Goal: Information Seeking & Learning: Find specific page/section

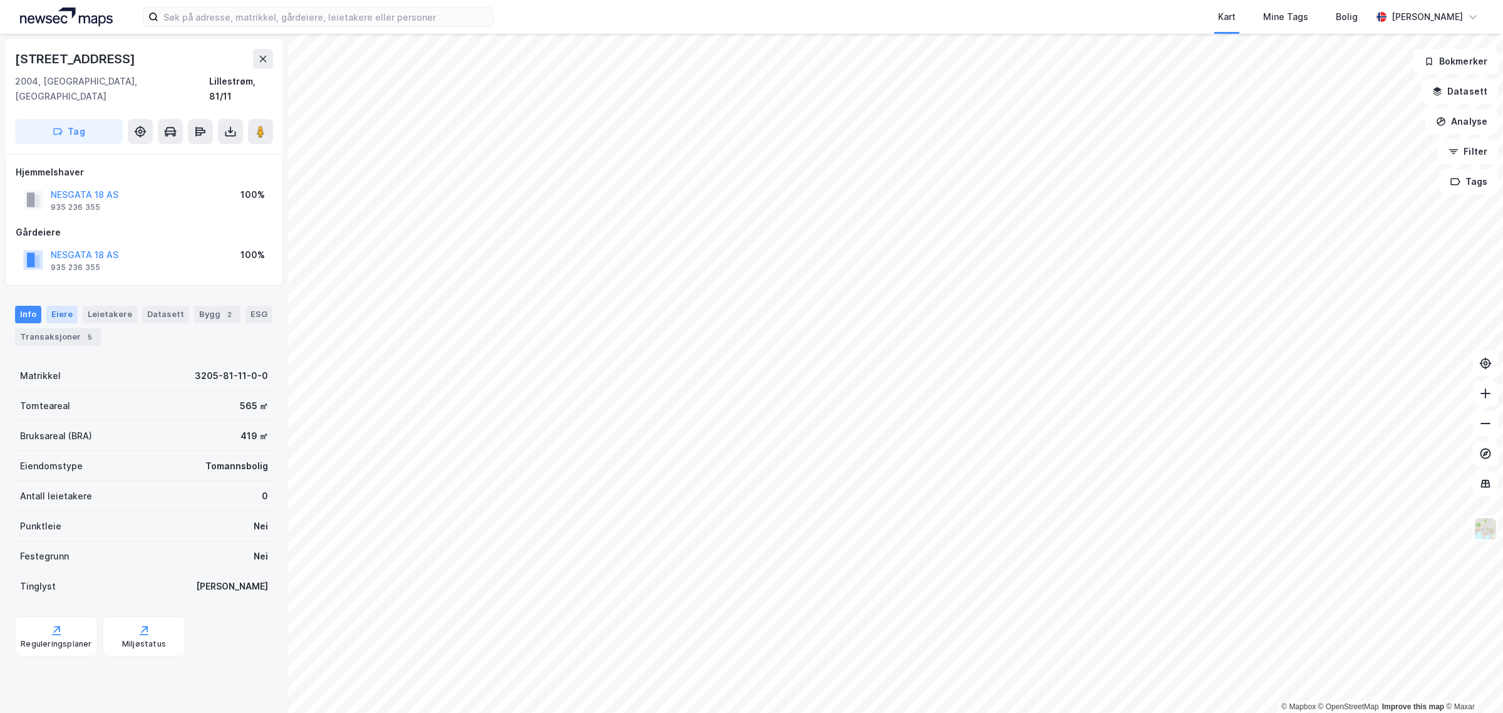
click at [64, 306] on div "Eiere" at bounding box center [61, 315] width 31 height 18
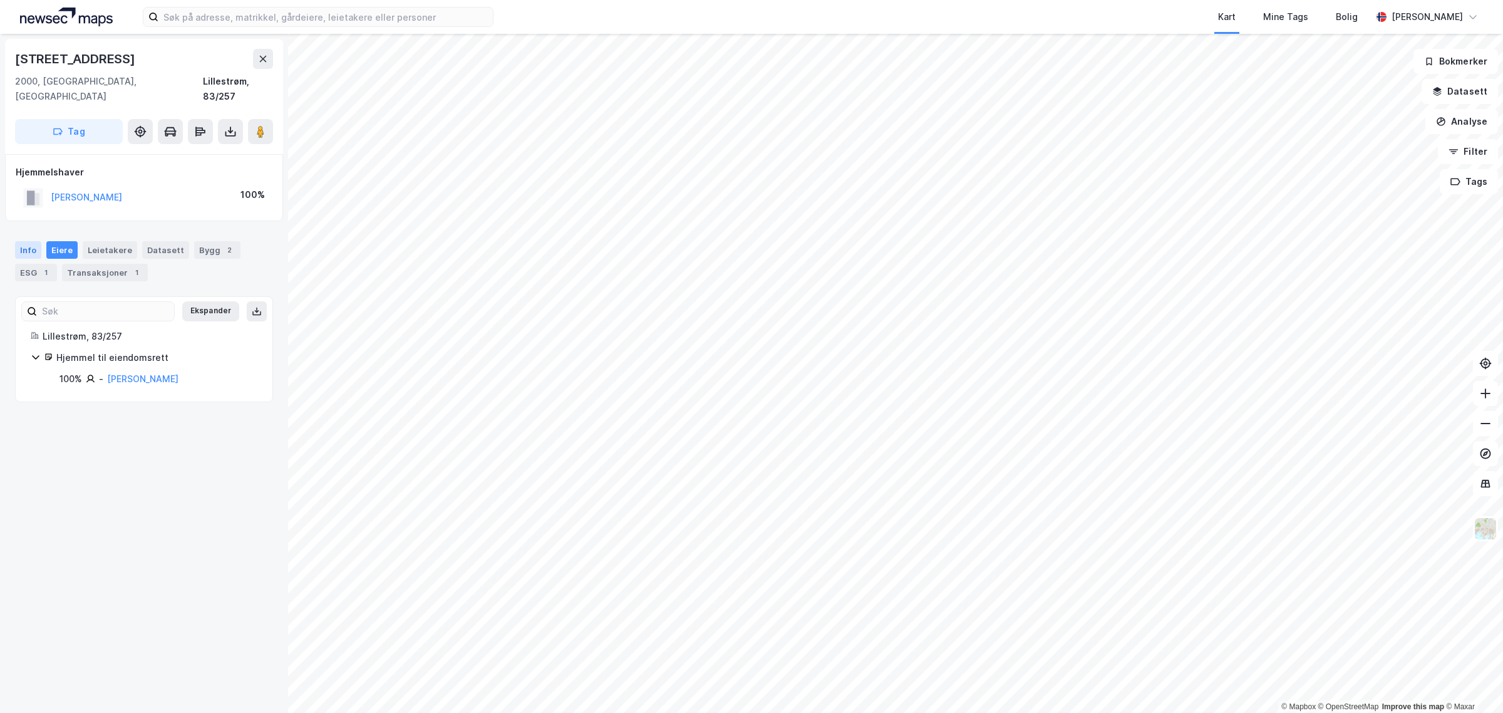
click at [21, 241] on div "Info" at bounding box center [28, 250] width 26 height 18
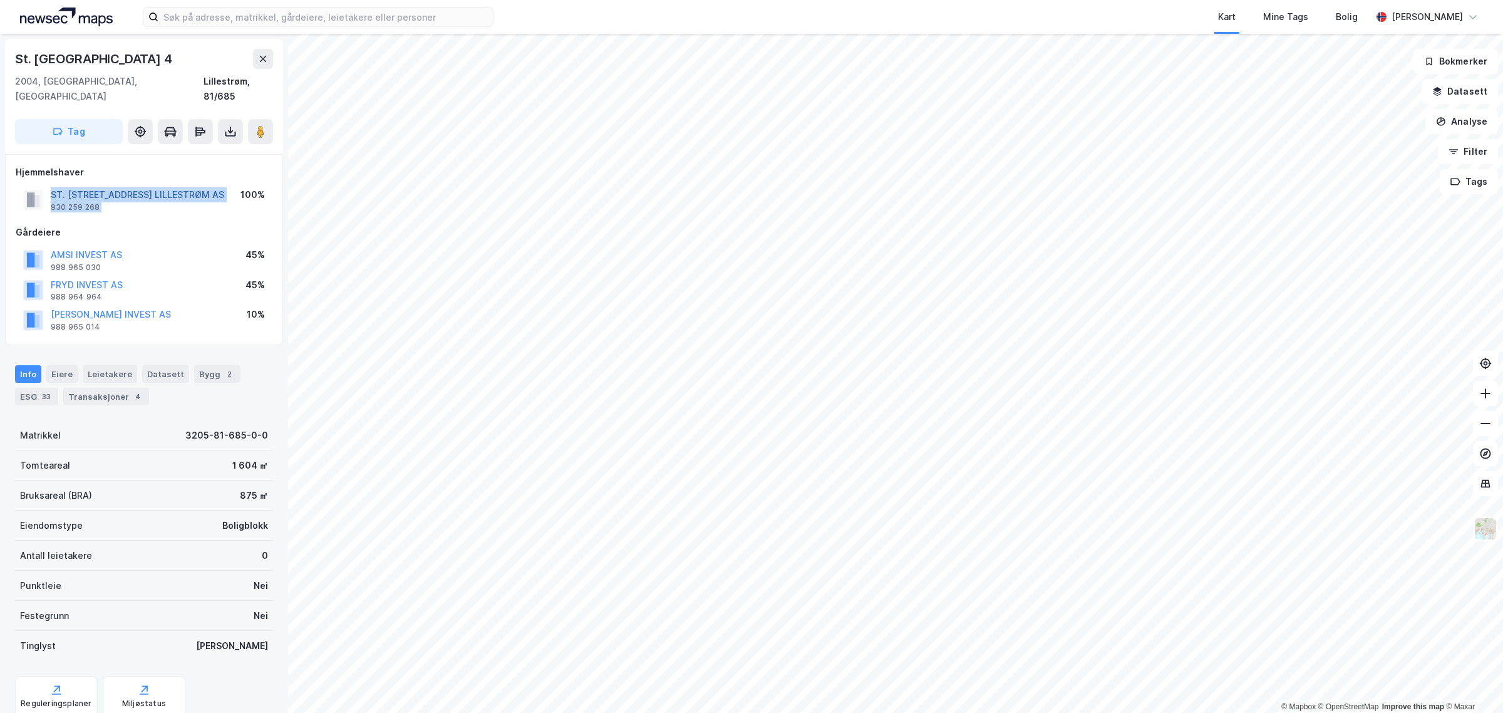
drag, startPoint x: 219, startPoint y: 182, endPoint x: 51, endPoint y: 180, distance: 168.5
click at [51, 185] on div "ST. OLAVSGATE 4 LILLESTRØM AS 930 259 268 100%" at bounding box center [144, 200] width 257 height 30
click at [3, 182] on div "St. Olavs Gate 4 2004, Lillestrøm, Akershus Lillestrøm, 81/685 Tag Hjemmelshave…" at bounding box center [144, 373] width 288 height 679
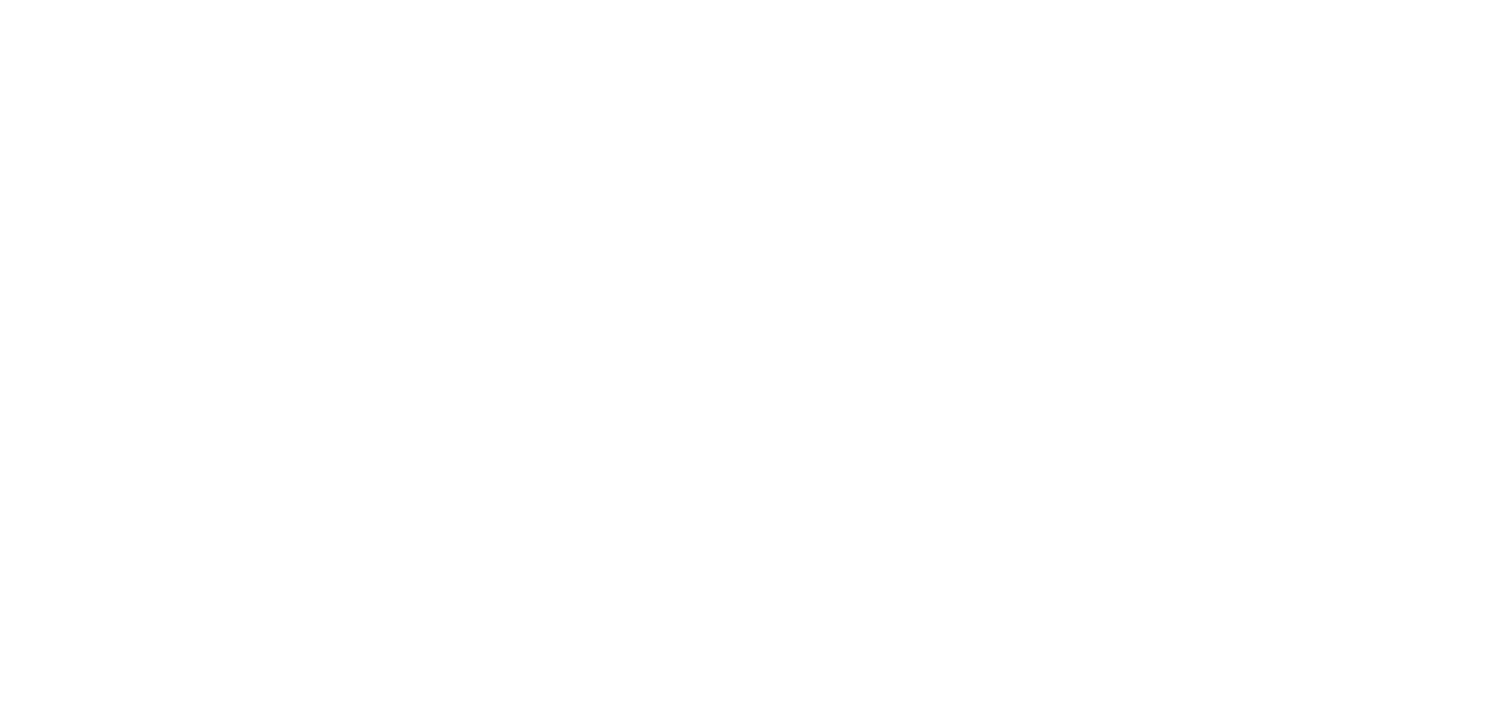
click at [555, 210] on div at bounding box center [751, 356] width 1503 height 713
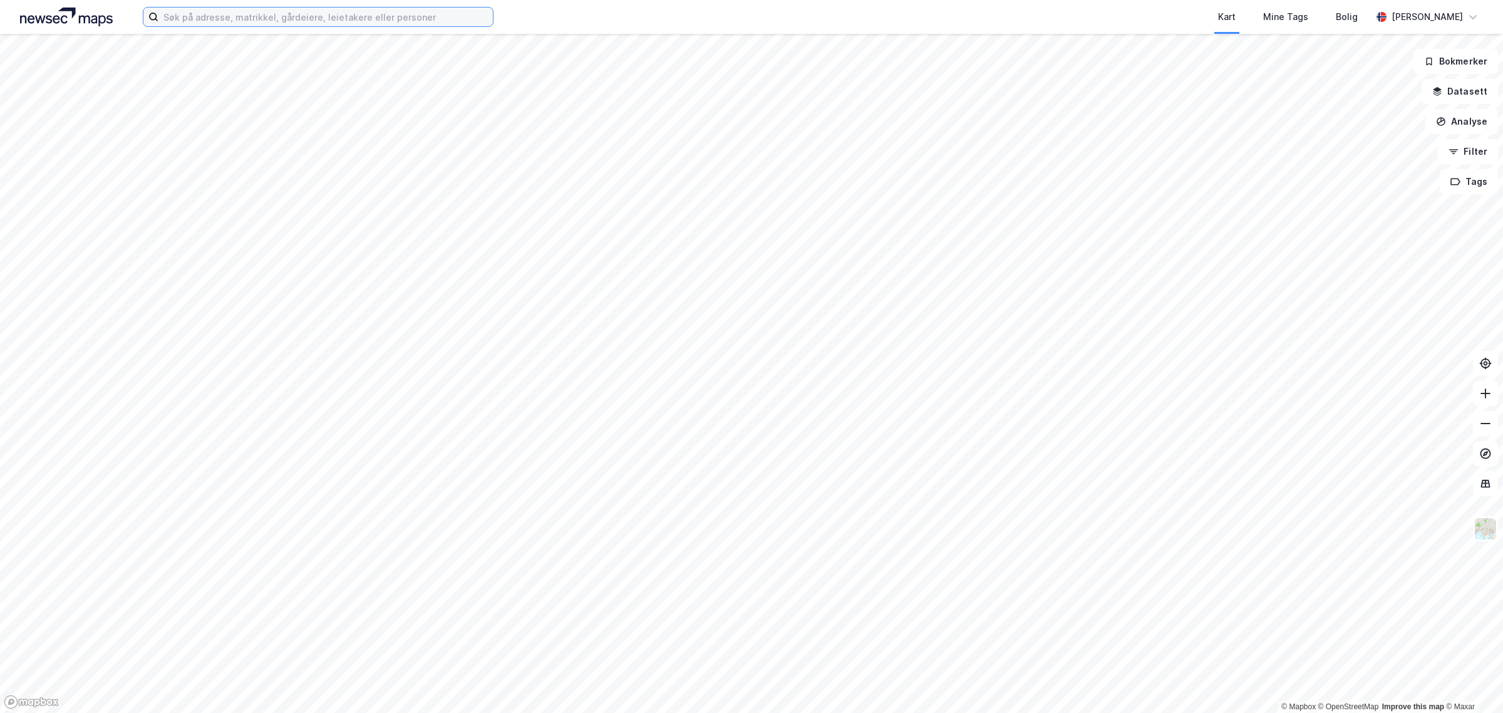
click at [272, 17] on input at bounding box center [325, 17] width 335 height 19
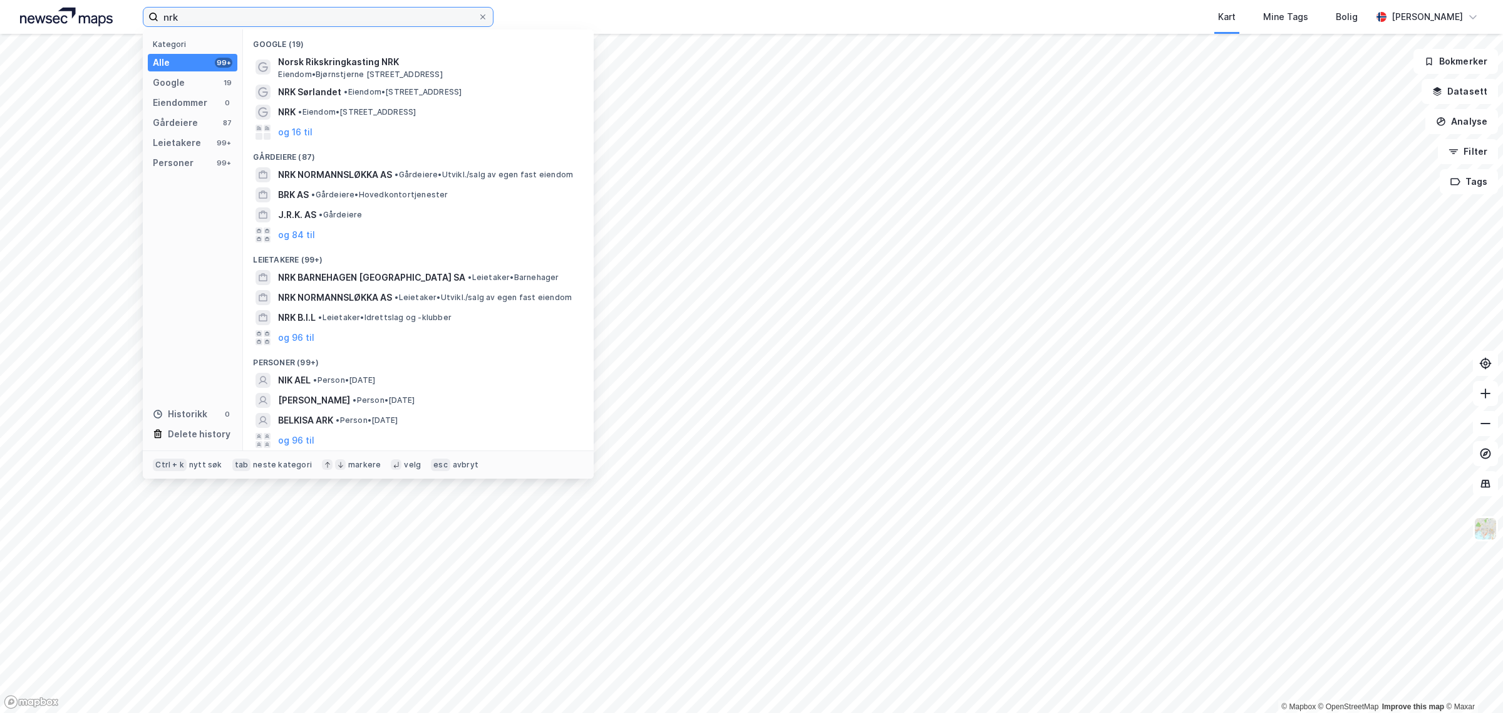
drag, startPoint x: 308, startPoint y: 19, endPoint x: 107, endPoint y: 11, distance: 200.6
click at [107, 11] on div "nrk Kategori Alle 99+ Google 19 Eiendommer 0 Gårdeiere 87 Leietakere 99+ Person…" at bounding box center [751, 17] width 1503 height 34
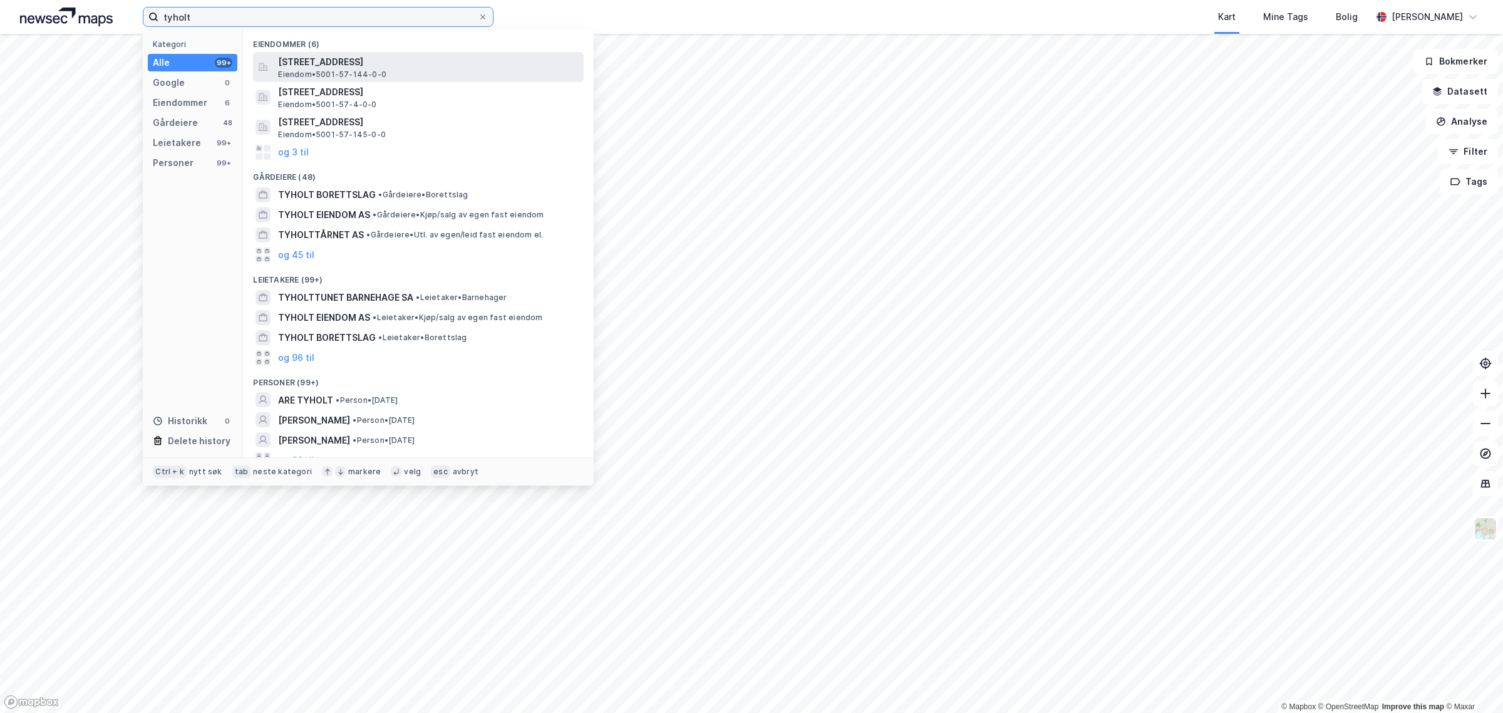
type input "tyholt"
click at [469, 69] on span "[STREET_ADDRESS]" at bounding box center [428, 61] width 301 height 15
